Goal: Task Accomplishment & Management: Manage account settings

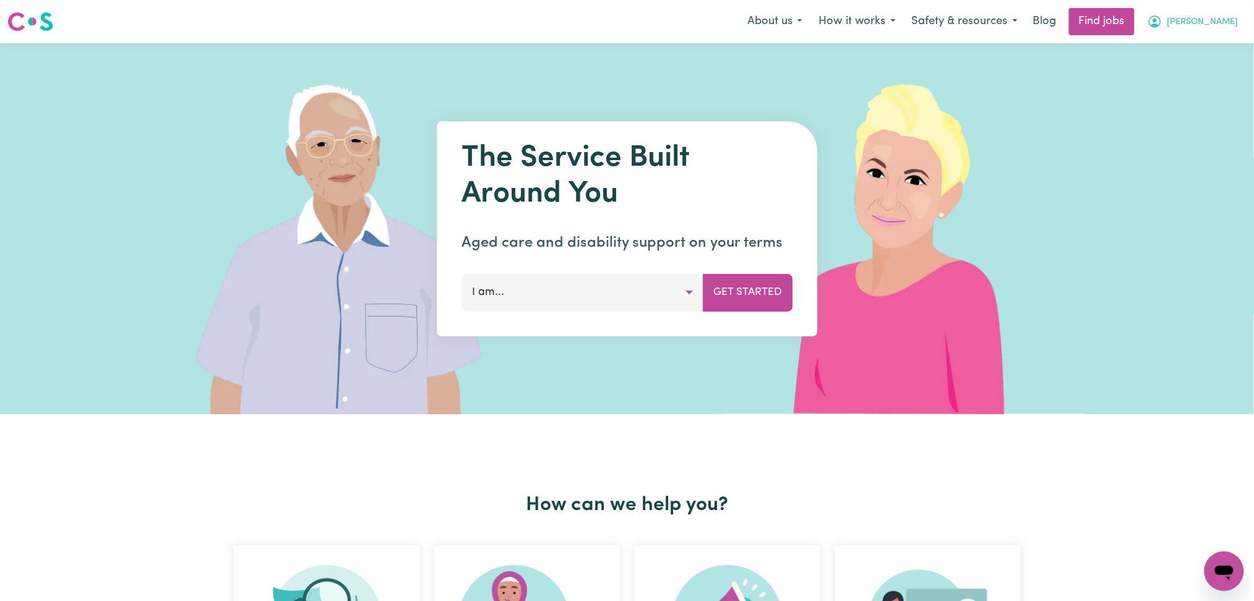
click at [1224, 24] on span "[PERSON_NAME]" at bounding box center [1202, 22] width 71 height 14
click at [1198, 91] on link "Logout" at bounding box center [1197, 95] width 98 height 24
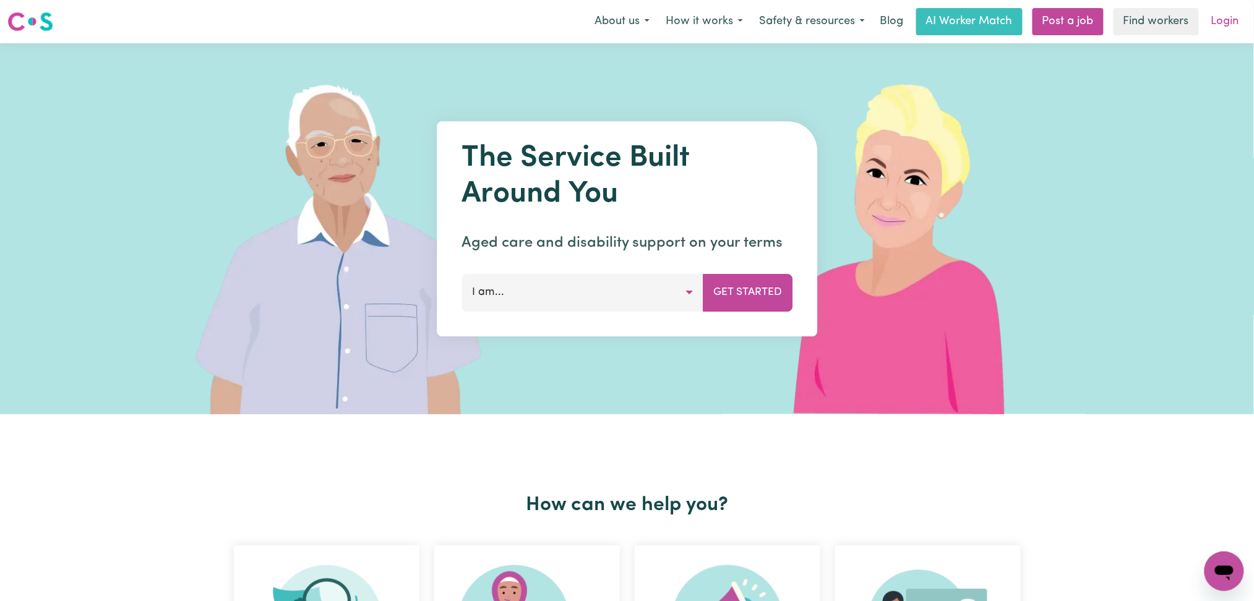
click at [1213, 21] on link "Login" at bounding box center [1225, 21] width 43 height 27
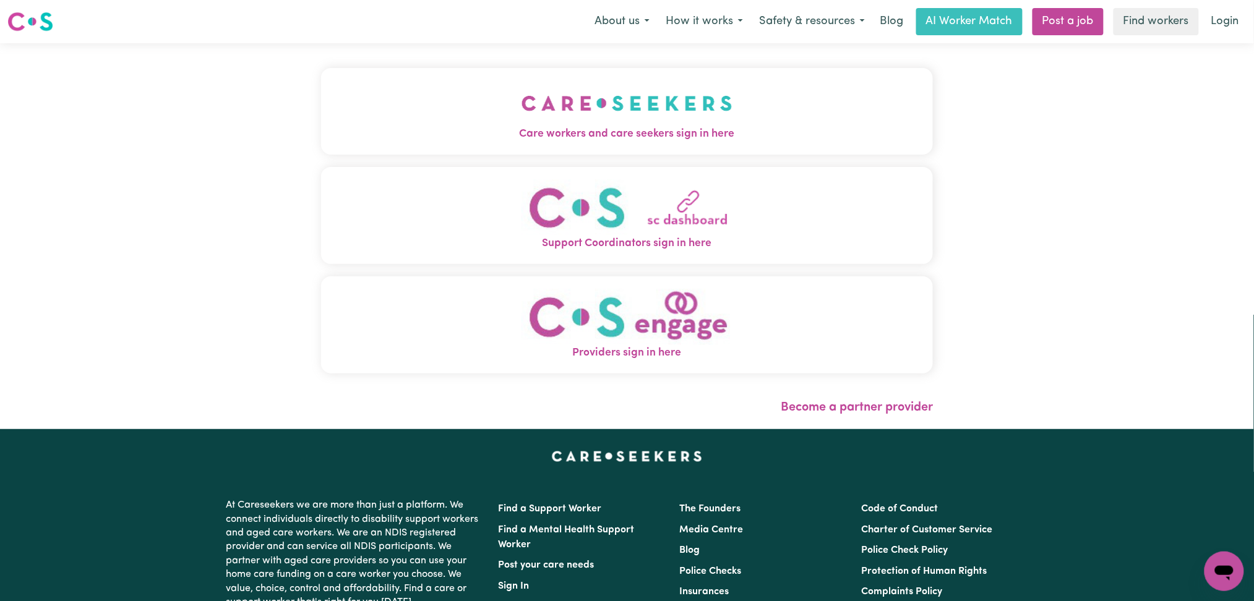
click at [321, 147] on button "Care workers and care seekers sign in here" at bounding box center [627, 111] width 612 height 87
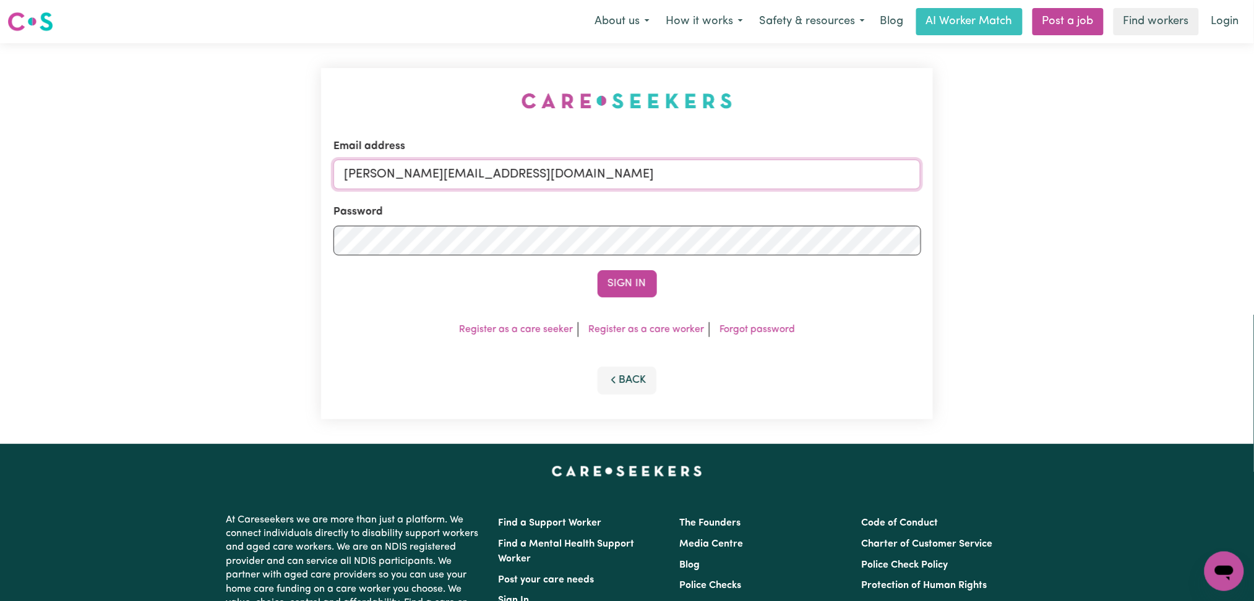
click at [458, 160] on input "[PERSON_NAME][EMAIL_ADDRESS][DOMAIN_NAME]" at bounding box center [627, 175] width 588 height 30
drag, startPoint x: 406, startPoint y: 172, endPoint x: 877, endPoint y: 172, distance: 470.8
click at [877, 172] on input "Superuser~[EMAIL_ADDRESS][DOMAIN_NAME]" at bounding box center [627, 175] width 588 height 30
type input "Superuser~[EMAIL_ADDRESS][DOMAIN_NAME]"
click at [632, 277] on button "Sign In" at bounding box center [627, 283] width 59 height 27
